Goal: Navigation & Orientation: Find specific page/section

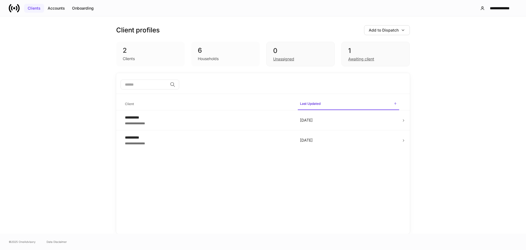
click at [43, 5] on div "Clients Accounts Onboarding" at bounding box center [53, 8] width 89 height 11
click at [54, 8] on div "Accounts" at bounding box center [56, 7] width 17 height 5
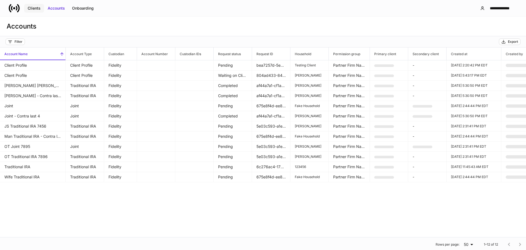
click at [31, 8] on div "Clients" at bounding box center [34, 7] width 13 height 5
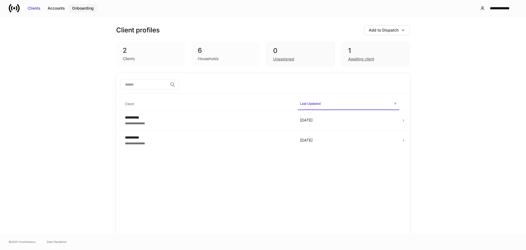
click at [77, 5] on div "Onboarding" at bounding box center [83, 7] width 22 height 5
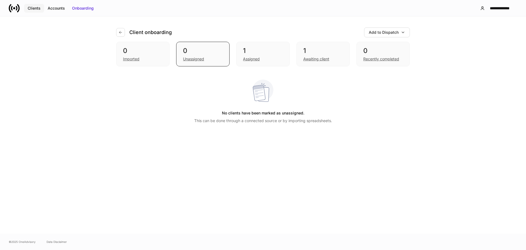
click at [40, 11] on div "Clients" at bounding box center [34, 7] width 13 height 5
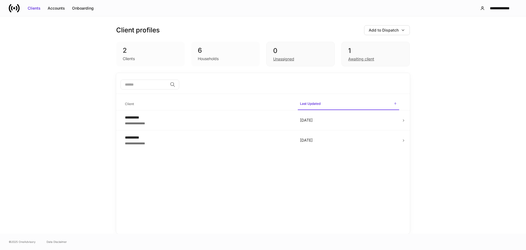
click at [19, 9] on icon at bounding box center [18, 8] width 3 height 8
click at [46, 7] on button "Accounts" at bounding box center [56, 8] width 24 height 9
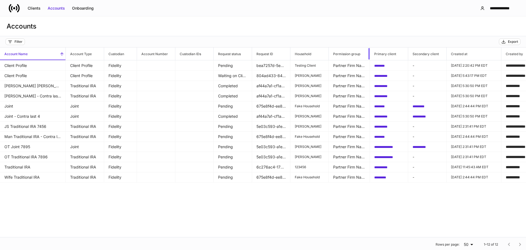
drag, startPoint x: 369, startPoint y: 53, endPoint x: 393, endPoint y: 54, distance: 23.3
click at [393, 54] on tr "Account Name Account Type Custodian Account Number Custodian IDs Request status…" at bounding box center [412, 53] width 825 height 13
